Goal: Information Seeking & Learning: Learn about a topic

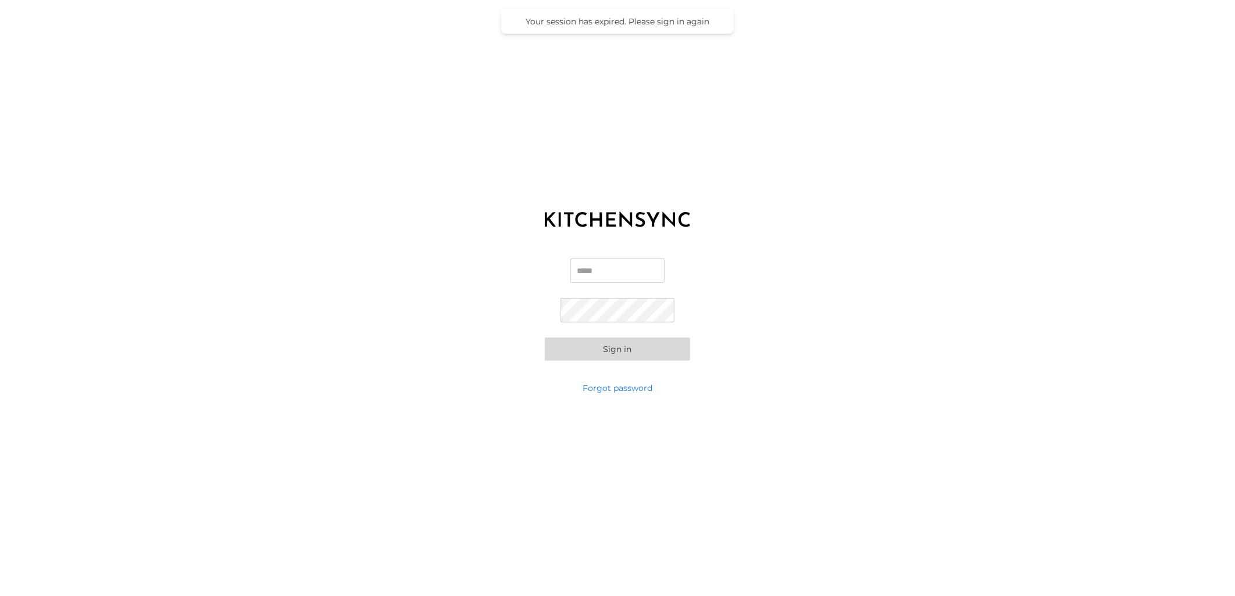
click at [606, 280] on input "Email" at bounding box center [617, 271] width 94 height 24
type input "**********"
click at [823, 307] on div "**********" at bounding box center [617, 309] width 1235 height 145
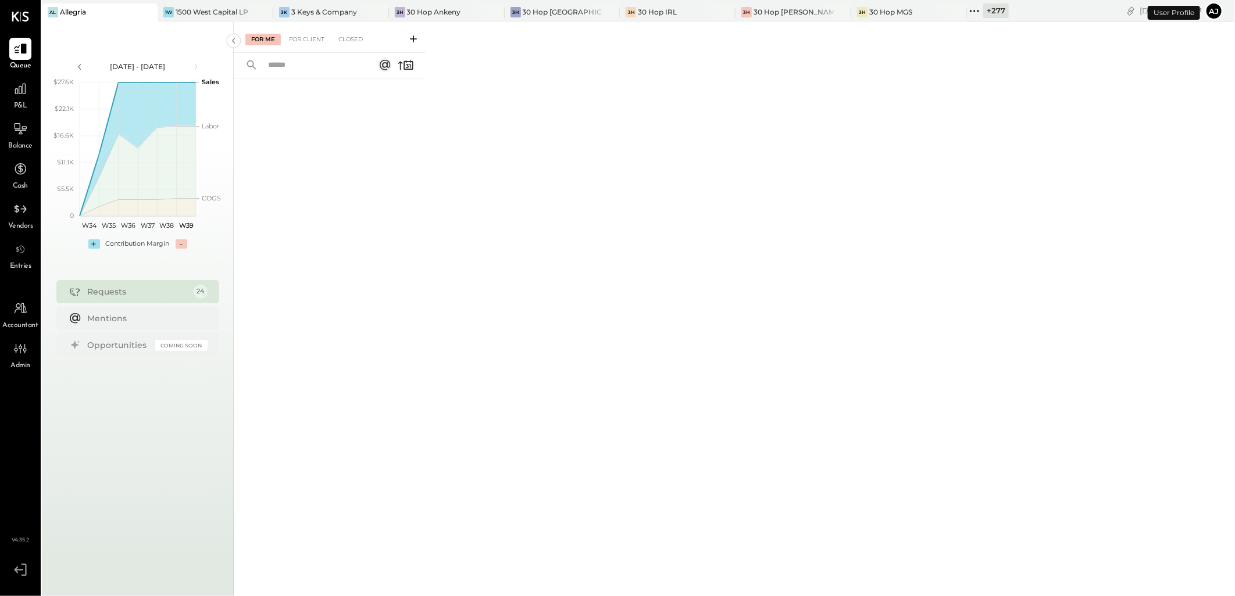
click at [155, 291] on div "Requests" at bounding box center [138, 292] width 100 height 12
click at [967, 13] on icon at bounding box center [974, 10] width 15 height 15
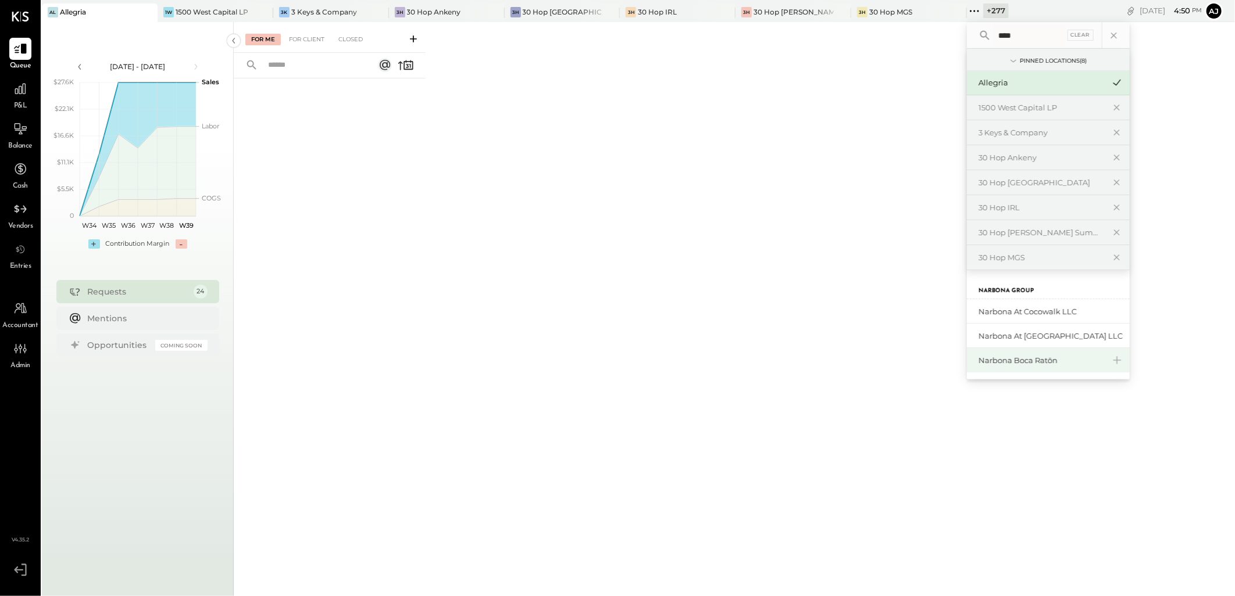
type input "****"
click at [1004, 363] on div "Narbona Boca Ratōn" at bounding box center [1041, 360] width 126 height 11
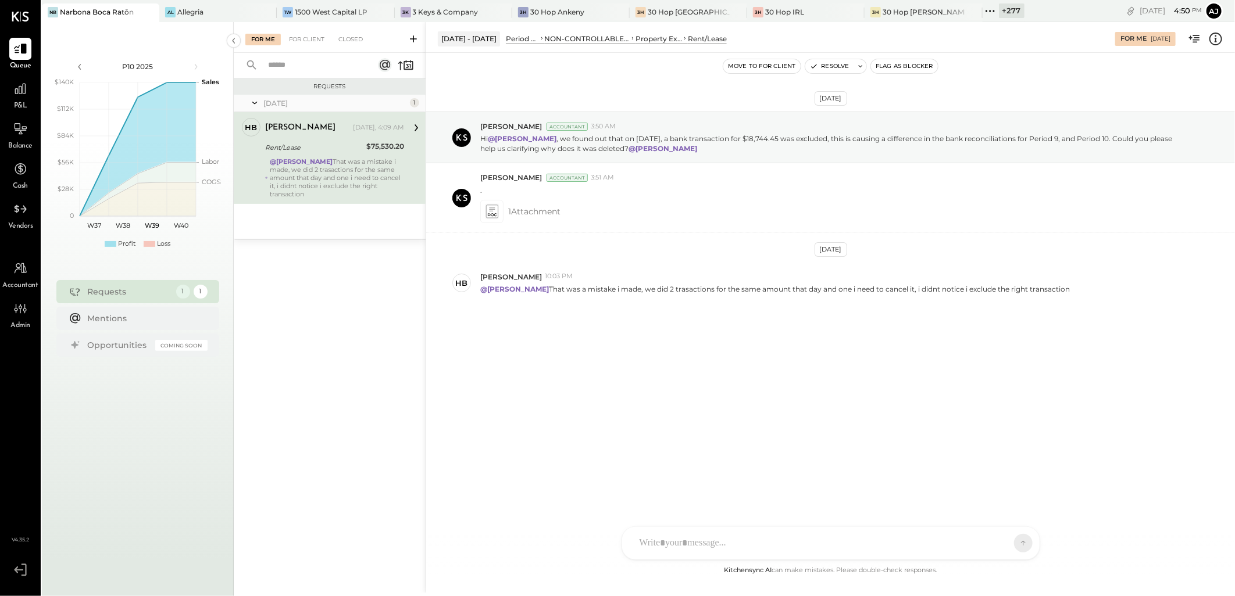
drag, startPoint x: 941, startPoint y: 10, endPoint x: 997, endPoint y: 147, distance: 148.5
click at [985, 10] on icon at bounding box center [986, 11] width 2 height 2
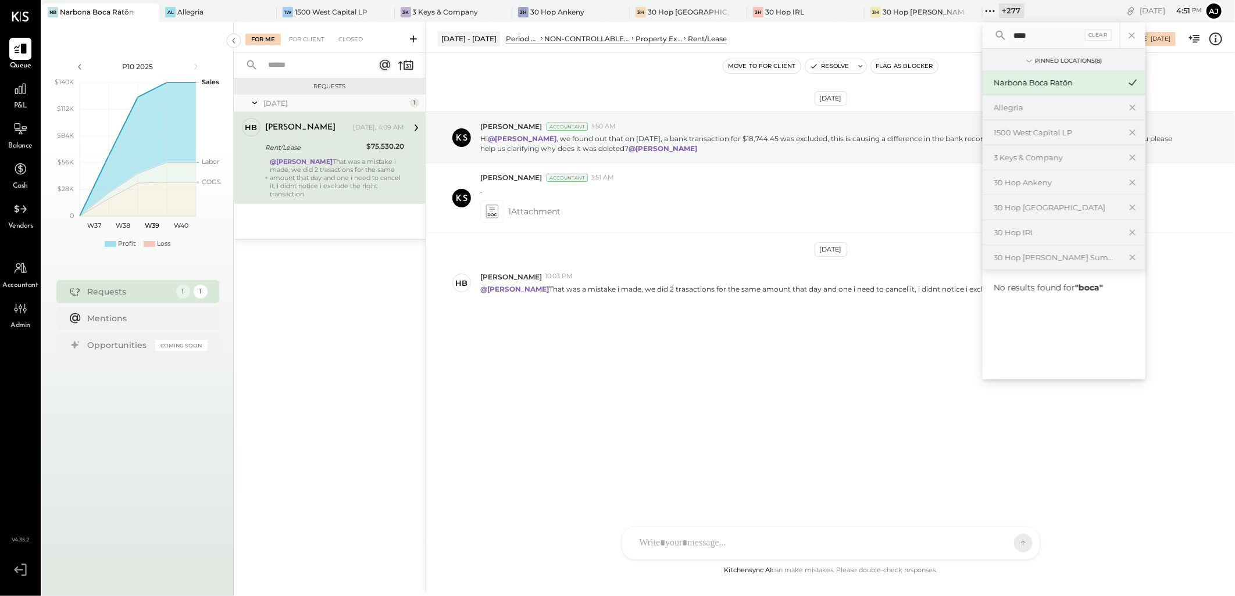
type input "****"
click at [994, 86] on div "Narbona Boca Ratōn" at bounding box center [1057, 82] width 126 height 11
click at [586, 417] on div "[DATE] [PERSON_NAME] Accountant 3:50 AM Hi @[PERSON_NAME] , we found out that o…" at bounding box center [830, 308] width 809 height 511
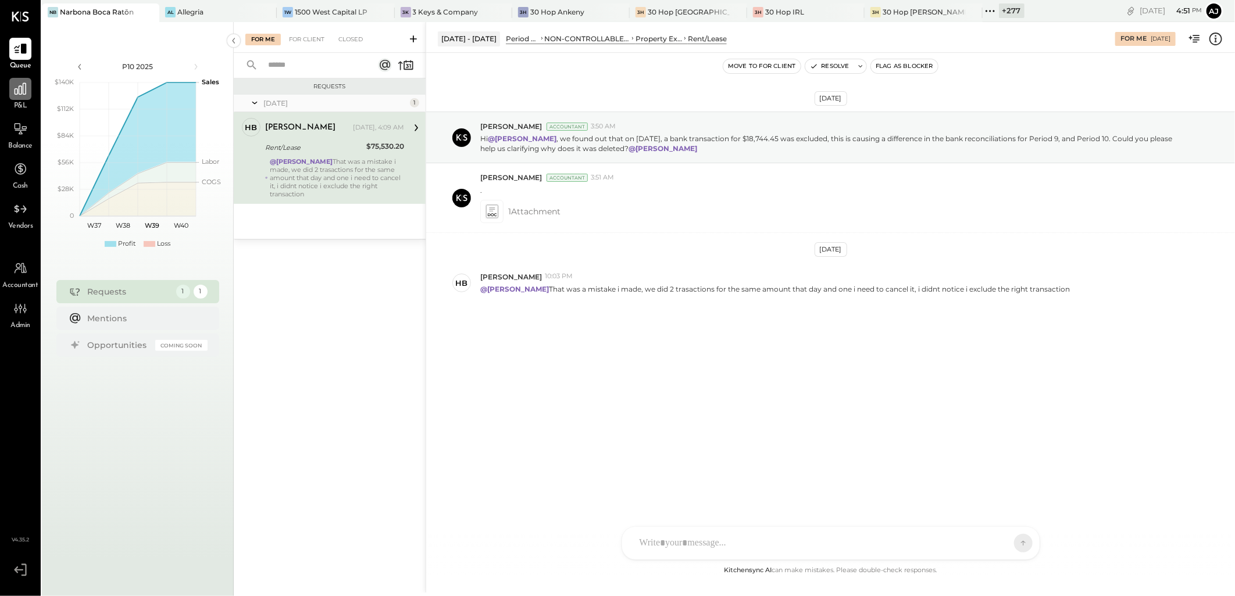
click at [22, 87] on icon at bounding box center [20, 88] width 15 height 15
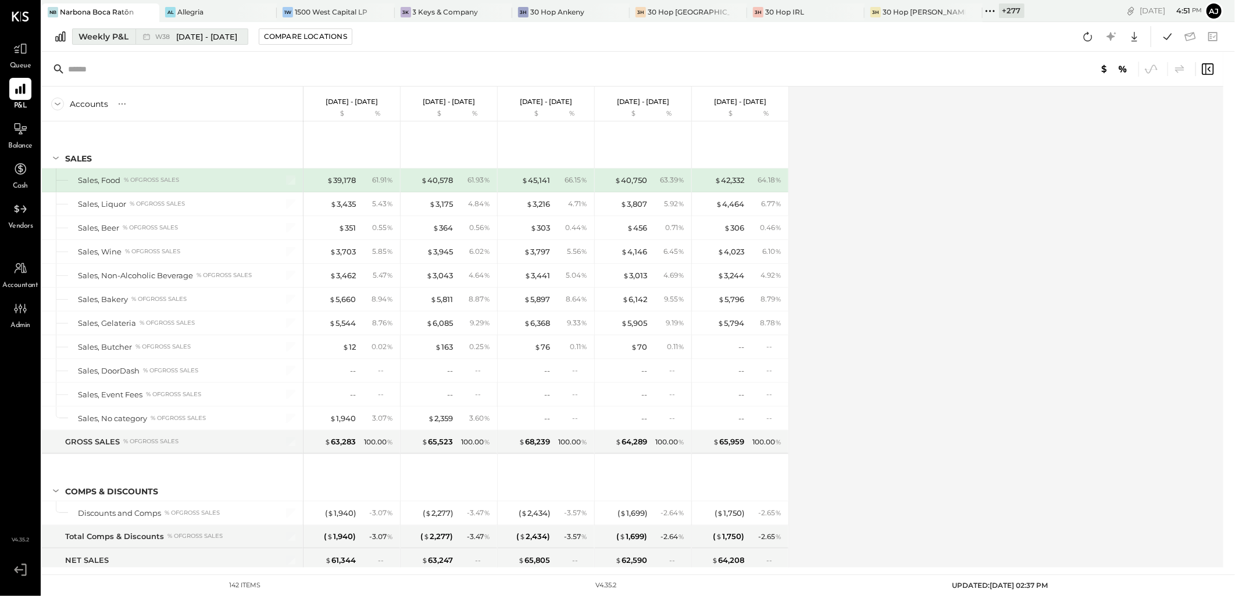
click at [213, 35] on span "[DATE] - [DATE]" at bounding box center [206, 36] width 61 height 11
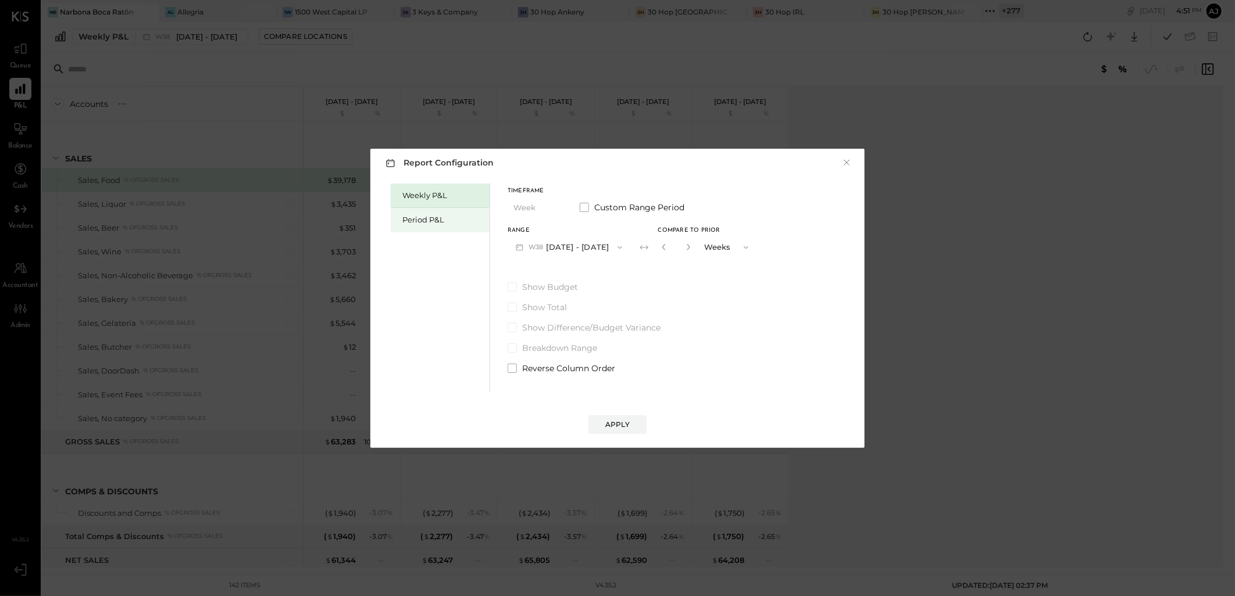
click at [437, 226] on div "Period P&L" at bounding box center [440, 220] width 99 height 24
click at [571, 246] on button "P10 [DATE] - [DATE]" at bounding box center [566, 248] width 119 height 22
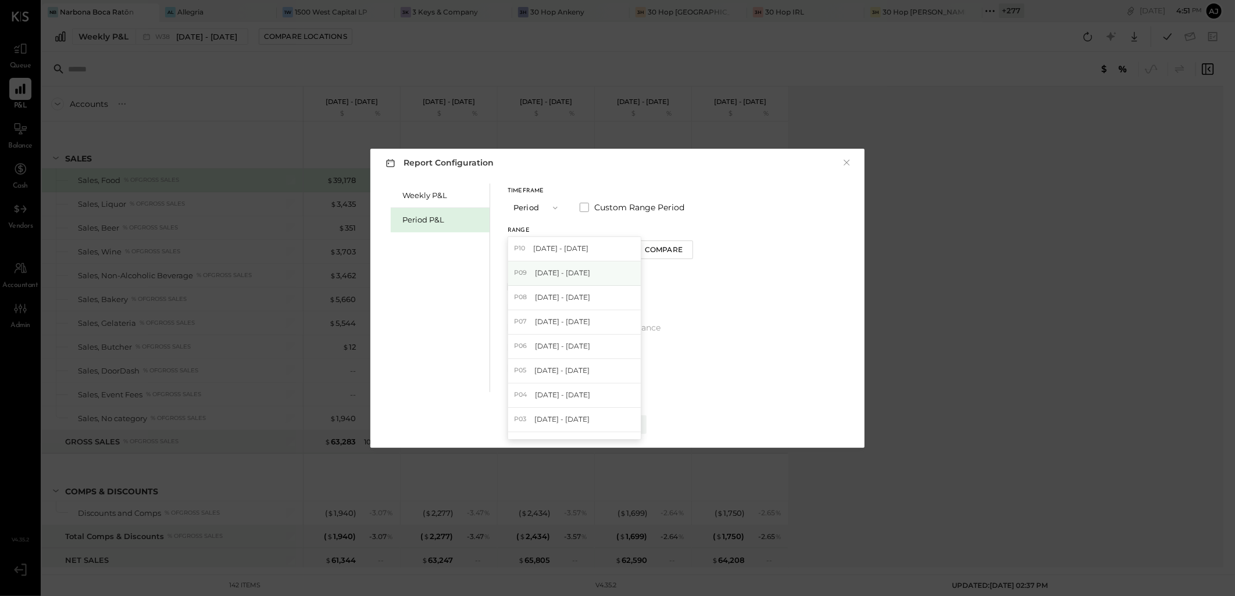
click at [573, 266] on div "P09 [DATE] - [DATE]" at bounding box center [574, 274] width 133 height 24
click at [573, 266] on div "Timeframe Period Custom Range Period Range P09 [DATE] - [DATE] Compare Show Bud…" at bounding box center [600, 279] width 187 height 191
click at [571, 248] on button "P09 [DATE] - [DATE]" at bounding box center [567, 248] width 121 height 22
click at [573, 300] on span "[DATE] - [DATE]" at bounding box center [562, 297] width 55 height 10
click at [681, 252] on div "Compare" at bounding box center [665, 250] width 38 height 10
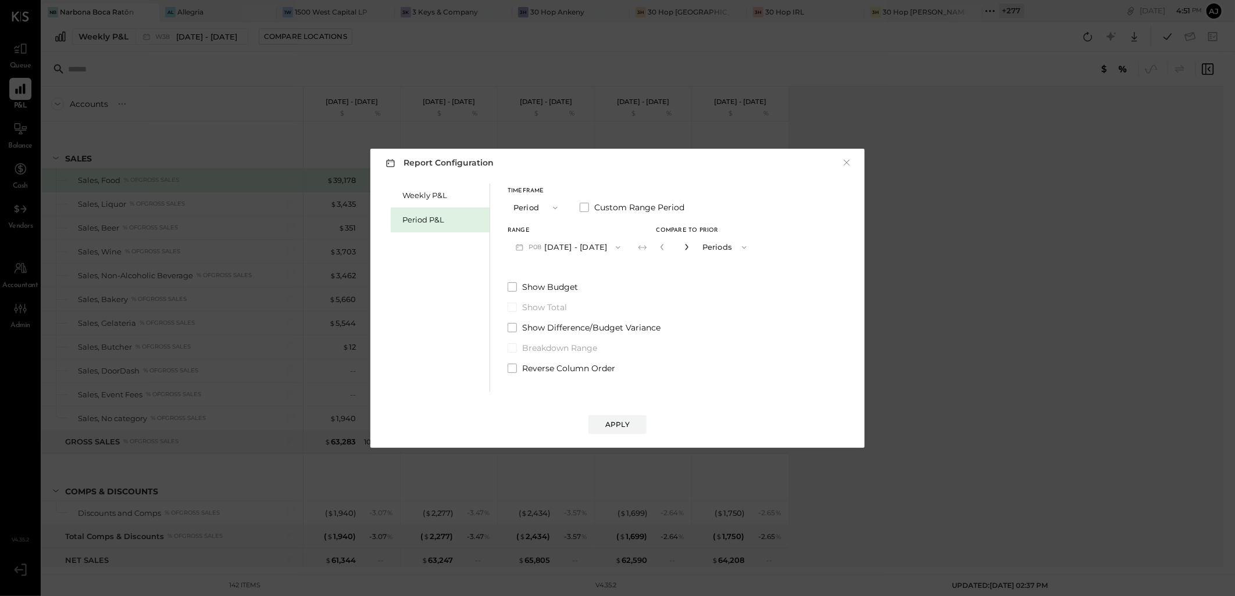
click at [690, 244] on icon "button" at bounding box center [686, 247] width 7 height 7
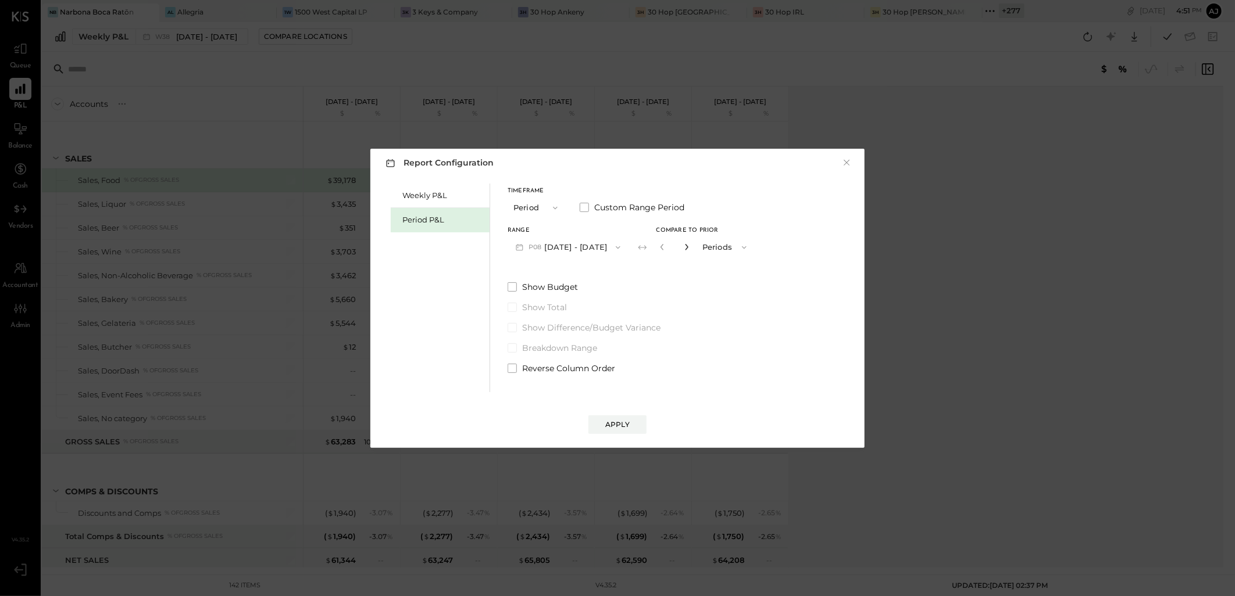
click at [690, 244] on icon "button" at bounding box center [686, 247] width 7 height 7
type input "*"
click at [510, 369] on span at bounding box center [511, 368] width 9 height 9
click at [608, 423] on div "Apply" at bounding box center [617, 425] width 24 height 10
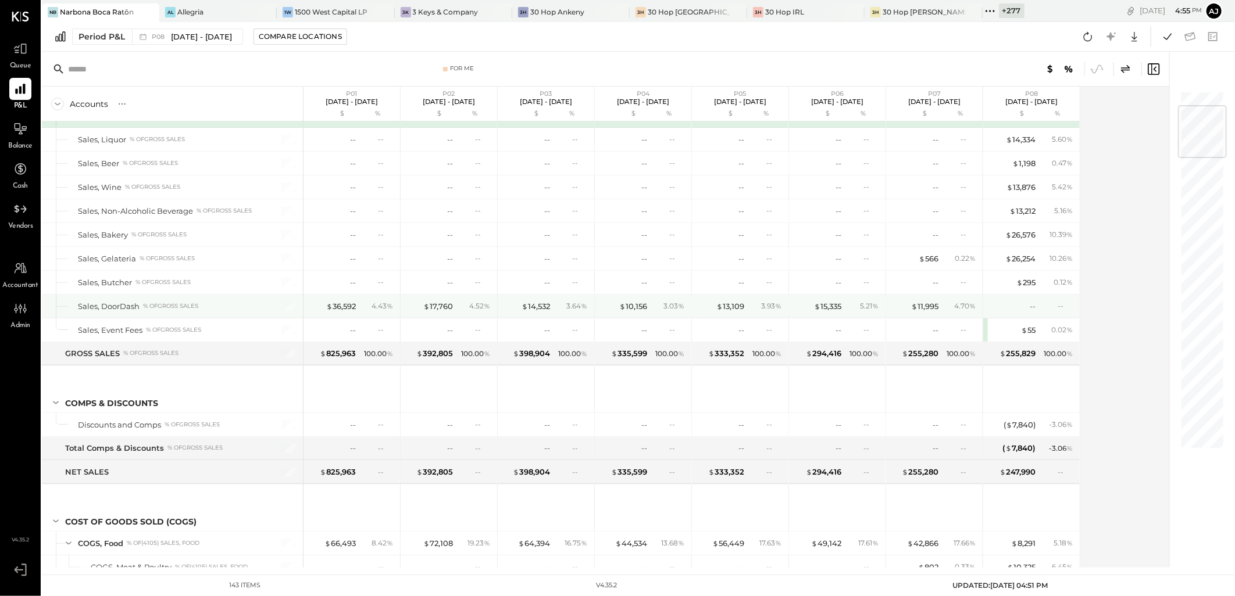
scroll to position [129, 0]
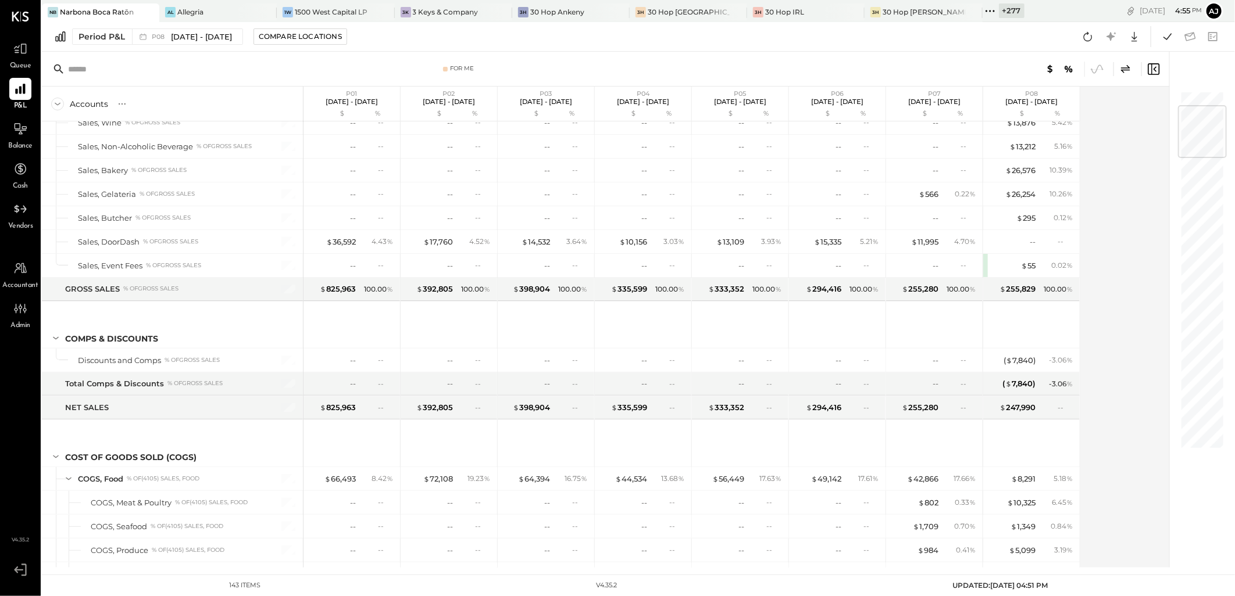
click at [1118, 428] on div "Accounts S % GL P01 [DATE] - [DATE] $ % P02 [DATE] - [DATE] $ % P03 [DATE] - [D…" at bounding box center [606, 327] width 1129 height 481
